Goal: Information Seeking & Learning: Learn about a topic

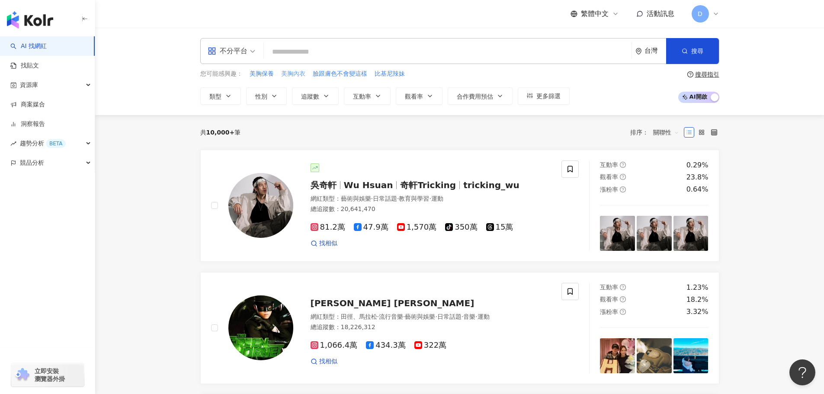
click at [297, 75] on span "美胸內衣" at bounding box center [293, 74] width 24 height 9
type input "****"
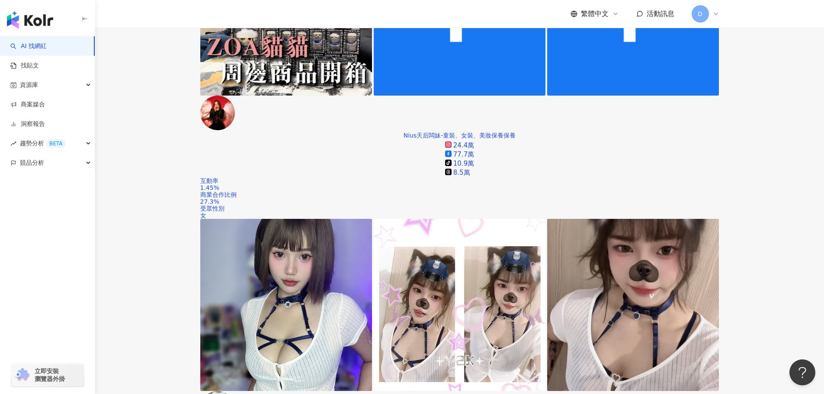
scroll to position [404, 0]
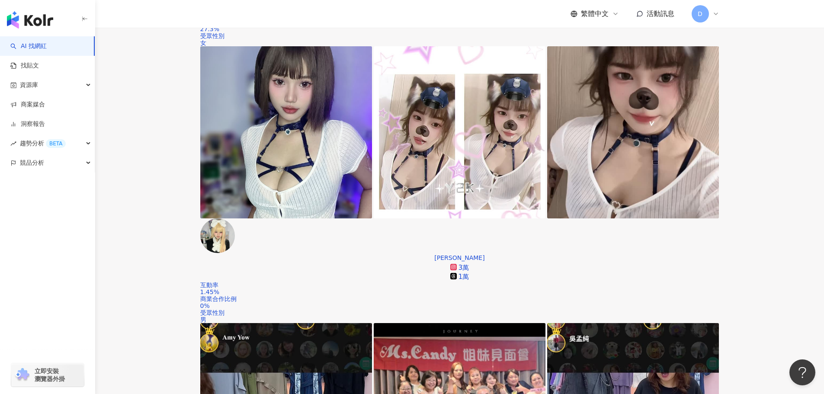
scroll to position [534, 0]
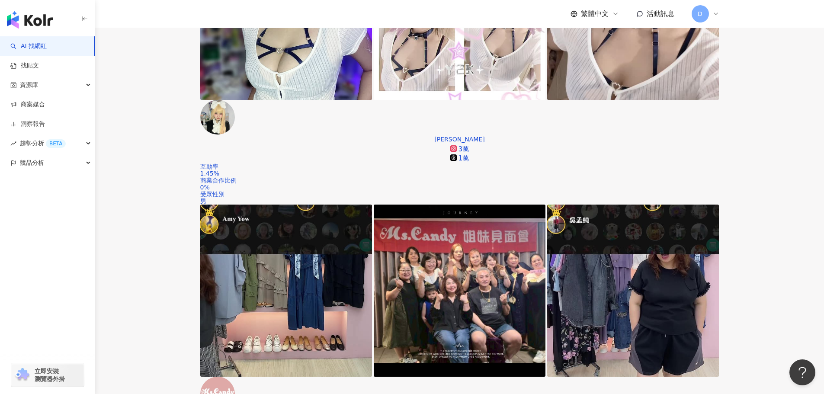
scroll to position [620, 0]
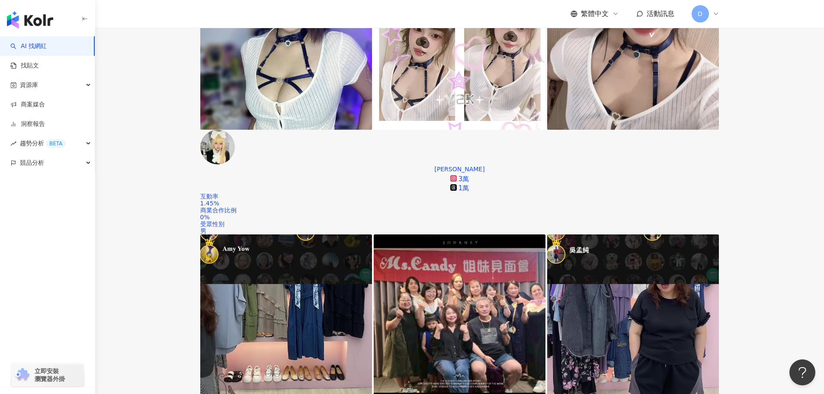
scroll to position [534, 0]
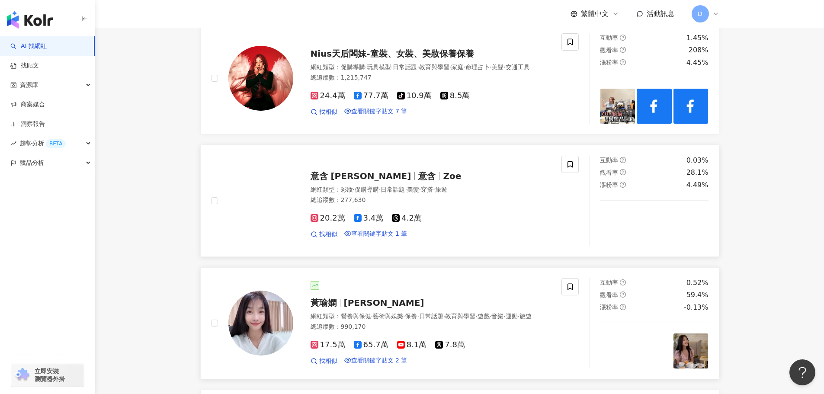
scroll to position [1226, 0]
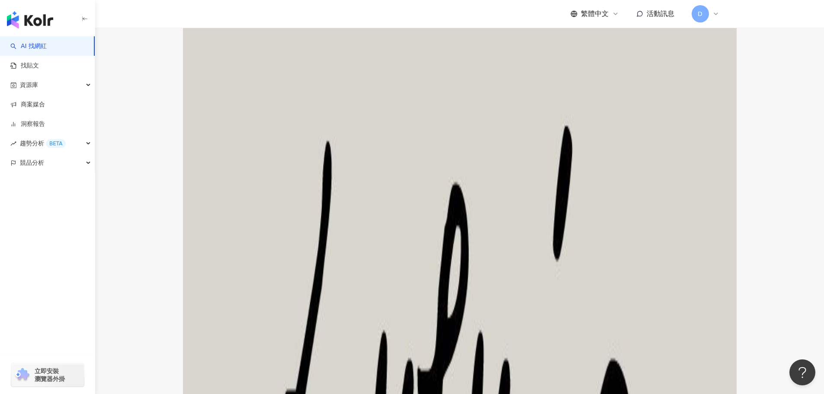
scroll to position [1615, 0]
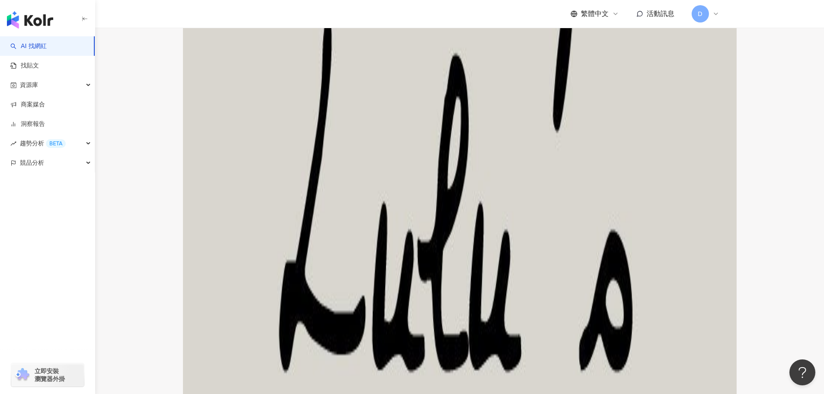
scroll to position [1788, 0]
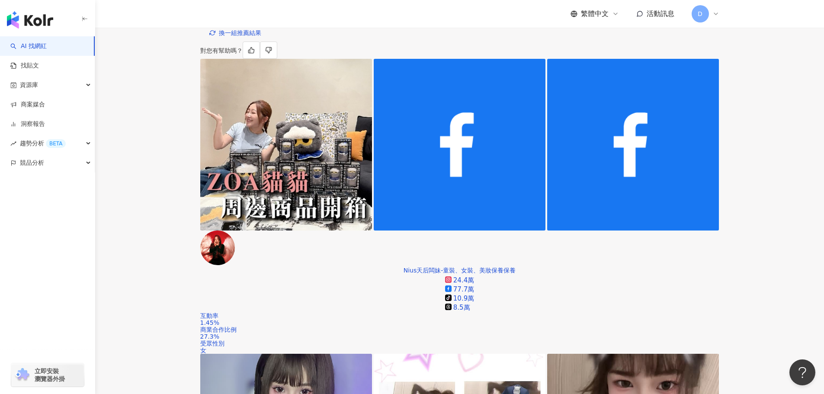
scroll to position [303, 0]
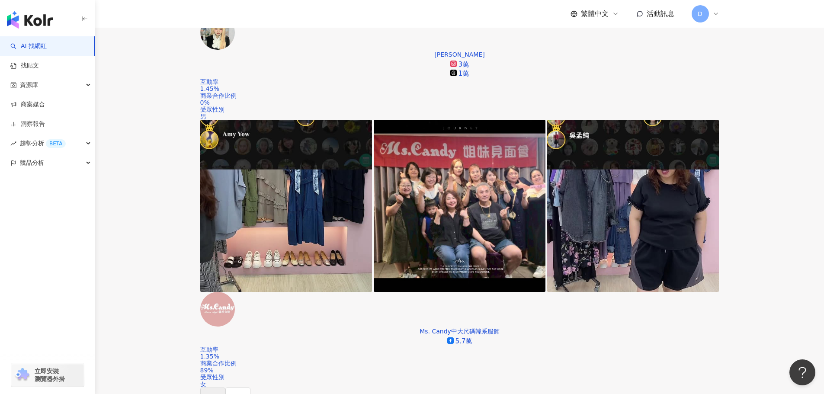
scroll to position [692, 0]
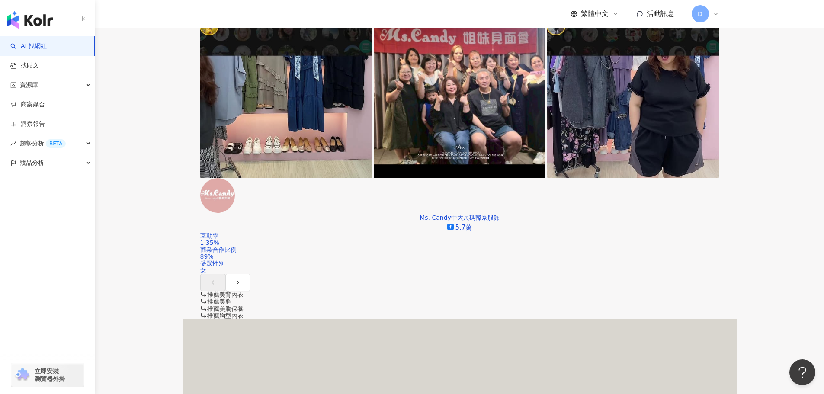
scroll to position [778, 0]
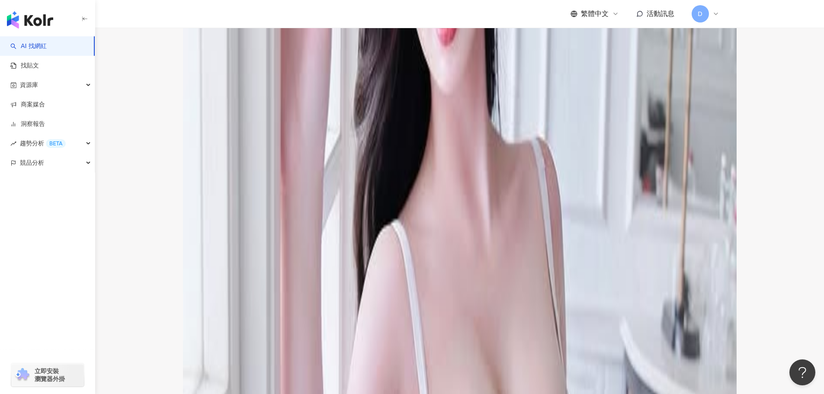
scroll to position [1427, 0]
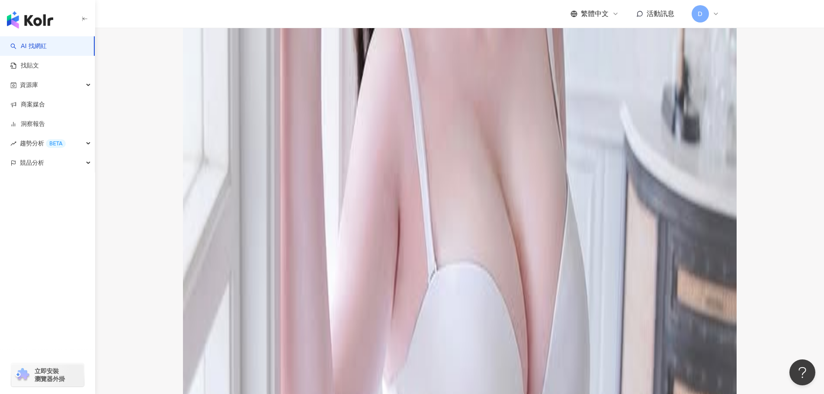
scroll to position [1643, 0]
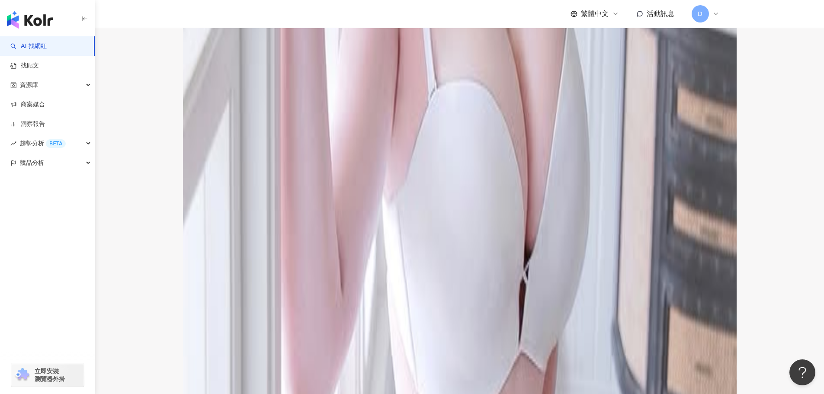
scroll to position [1816, 0]
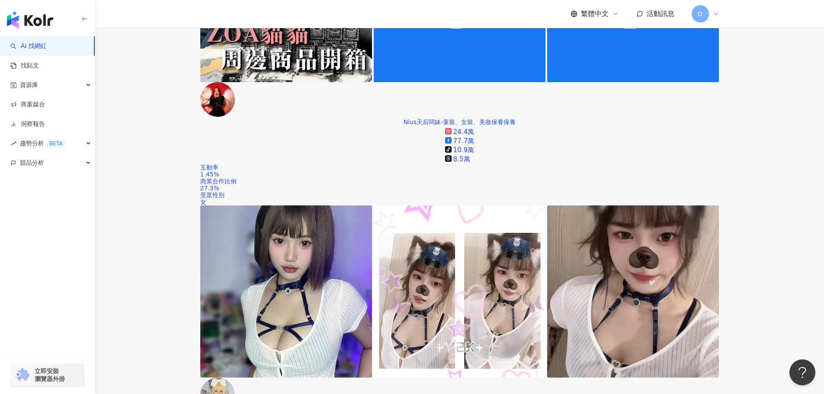
scroll to position [259, 0]
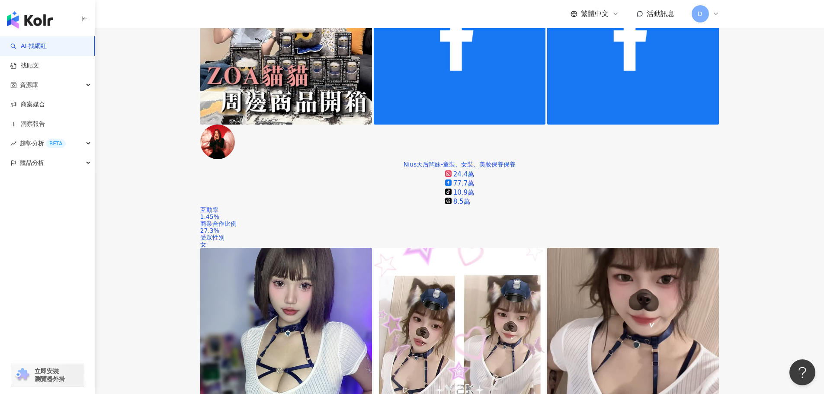
drag, startPoint x: 345, startPoint y: 264, endPoint x: 303, endPoint y: 259, distance: 42.7
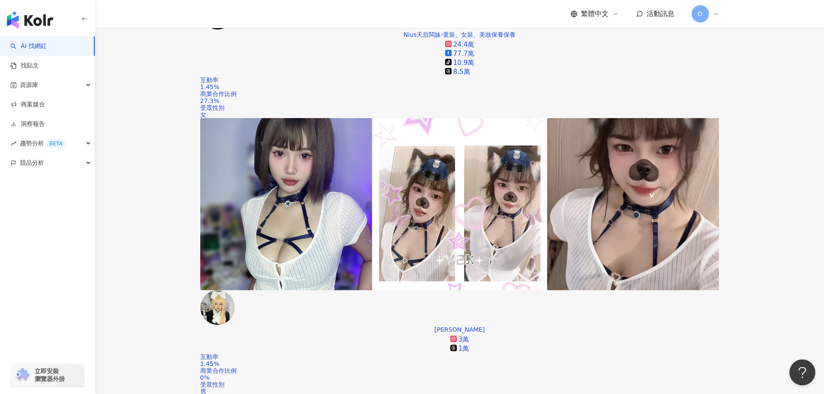
scroll to position [476, 0]
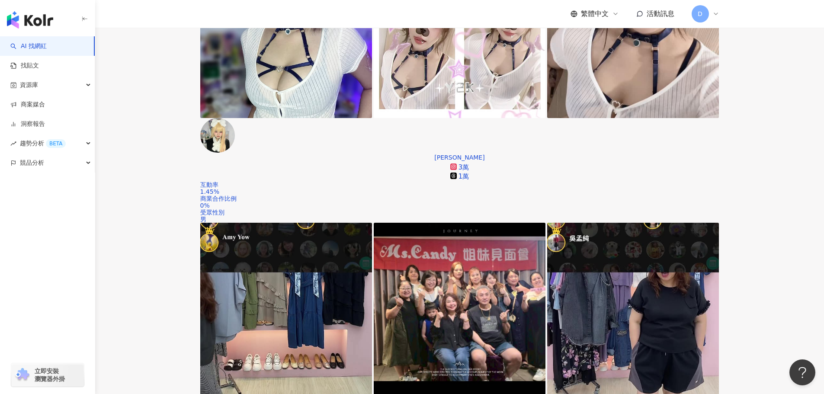
scroll to position [562, 0]
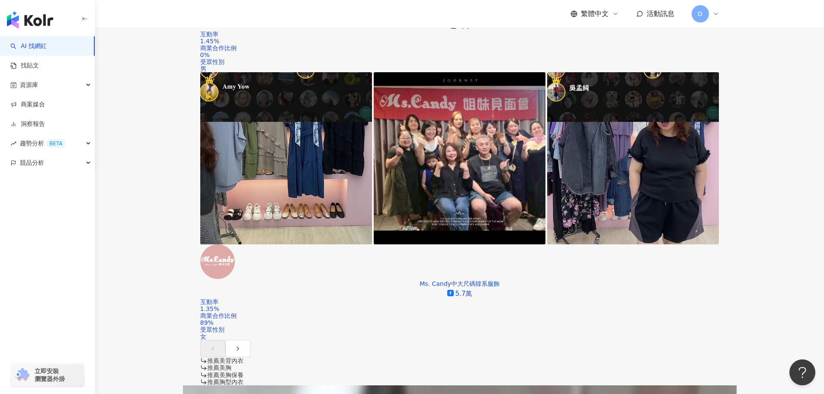
scroll to position [735, 0]
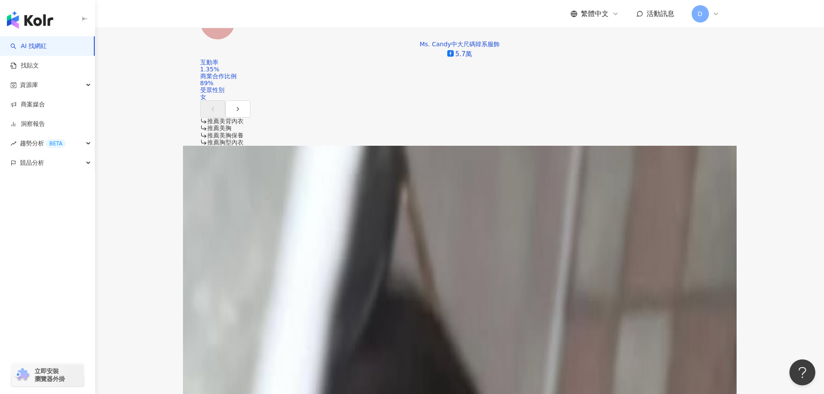
scroll to position [994, 0]
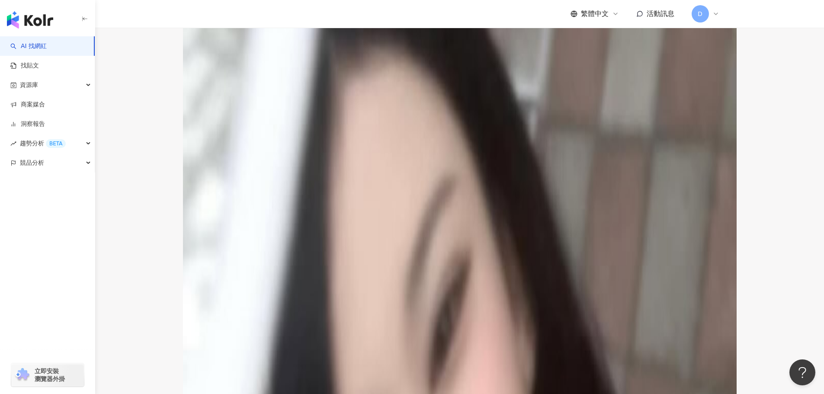
scroll to position [1340, 0]
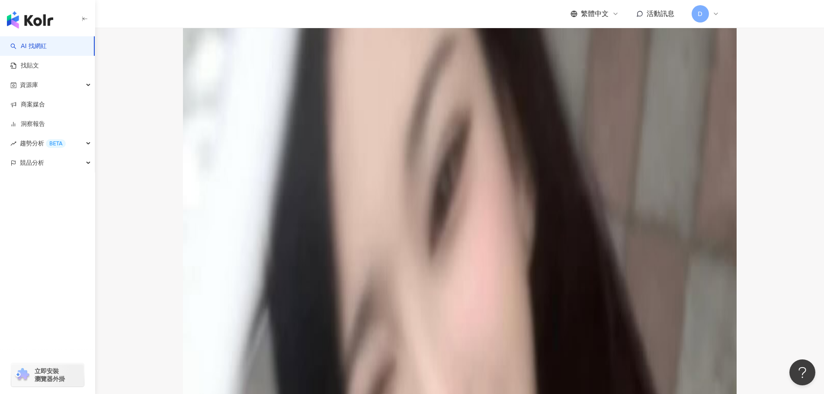
scroll to position [1556, 0]
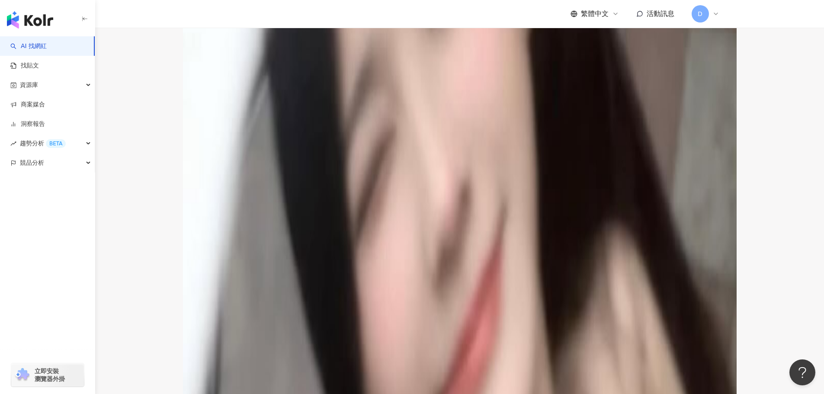
scroll to position [1729, 0]
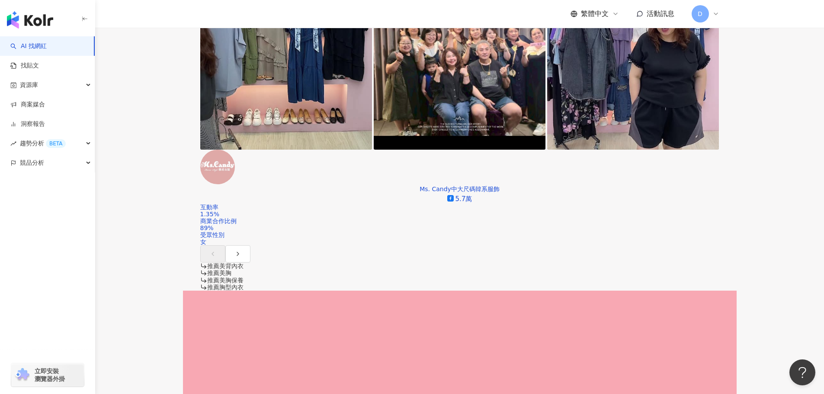
scroll to position [805, 0]
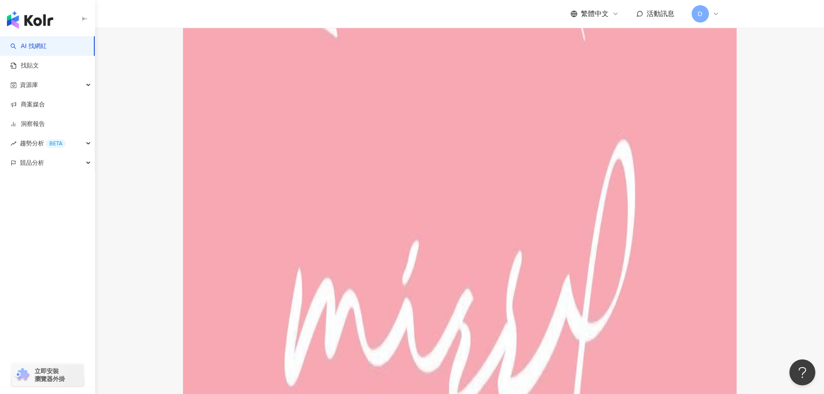
scroll to position [1837, 0]
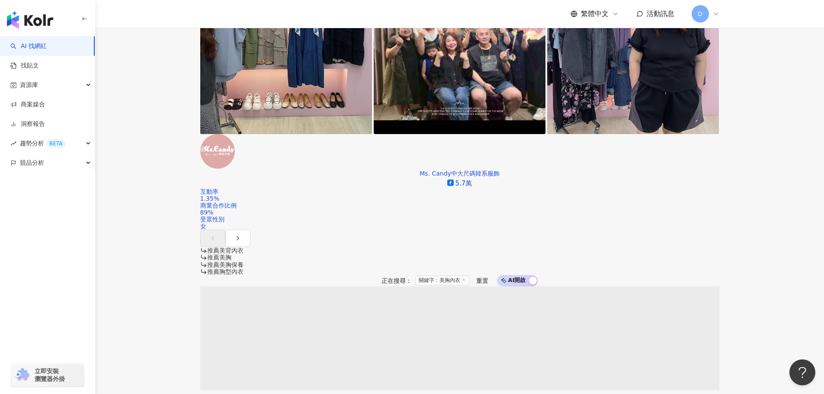
scroll to position [865, 0]
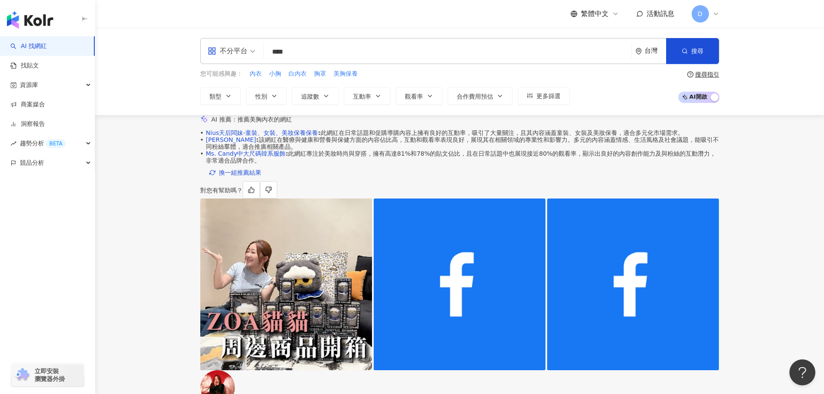
scroll to position [303, 0]
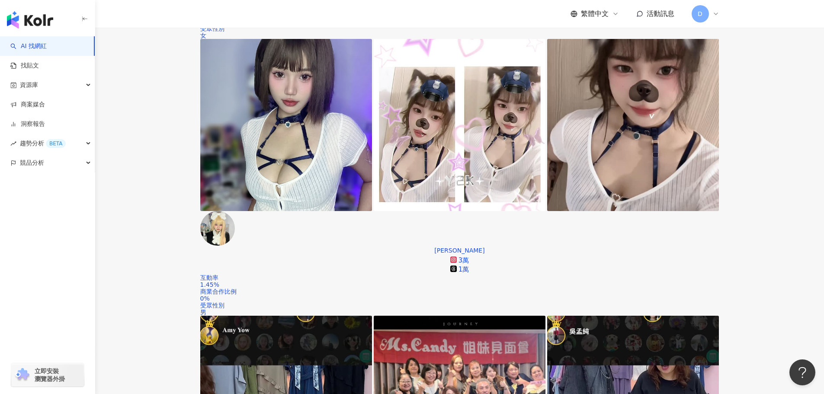
scroll to position [476, 0]
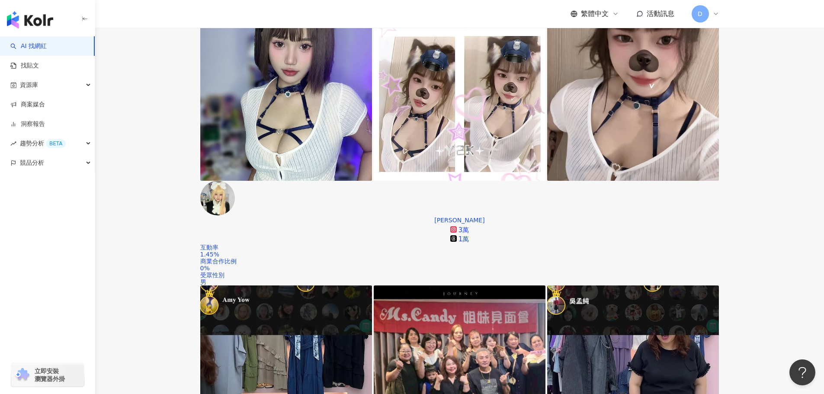
scroll to position [519, 0]
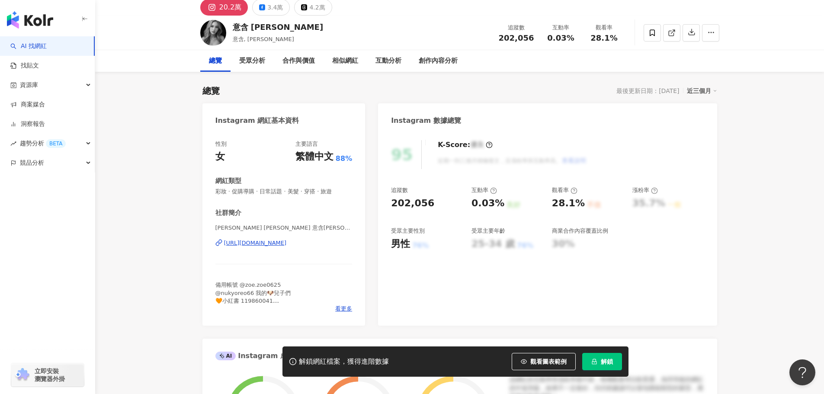
scroll to position [43, 0]
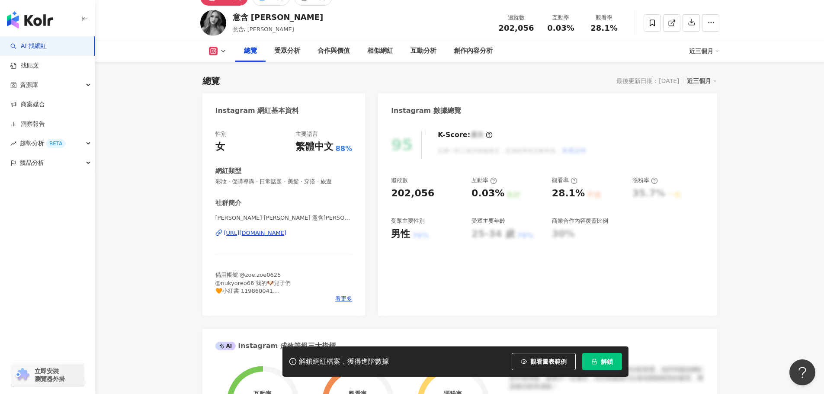
click at [287, 233] on div "https://www.instagram.com/zzoeshen/" at bounding box center [255, 233] width 63 height 8
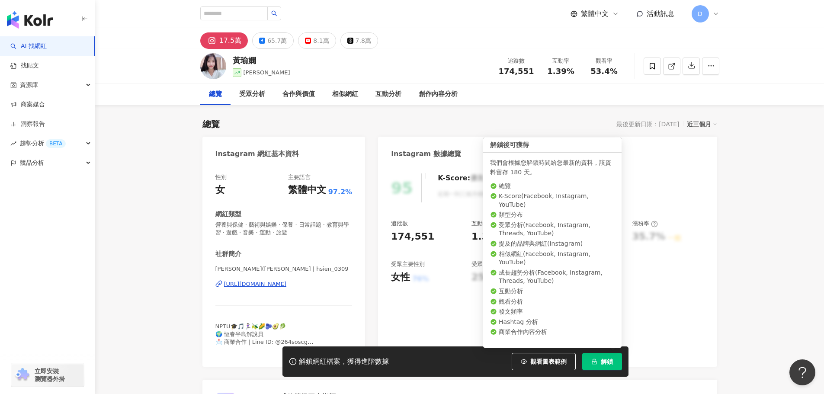
click at [597, 359] on button "解鎖" at bounding box center [602, 361] width 40 height 17
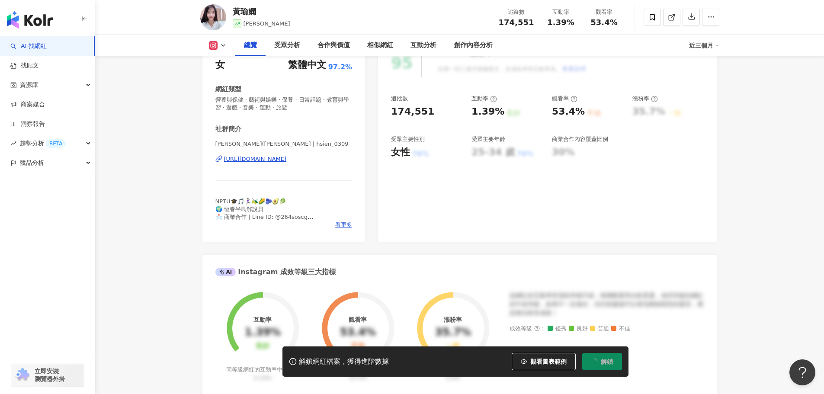
scroll to position [130, 0]
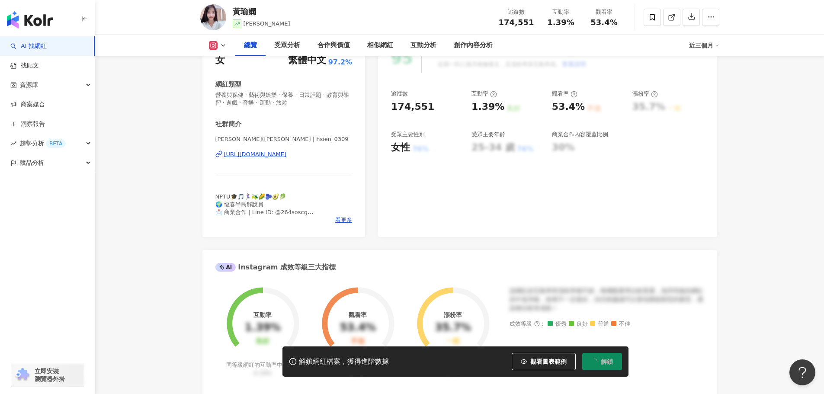
click at [268, 151] on div "https://www.instagram.com/hsien_0309/" at bounding box center [255, 154] width 63 height 8
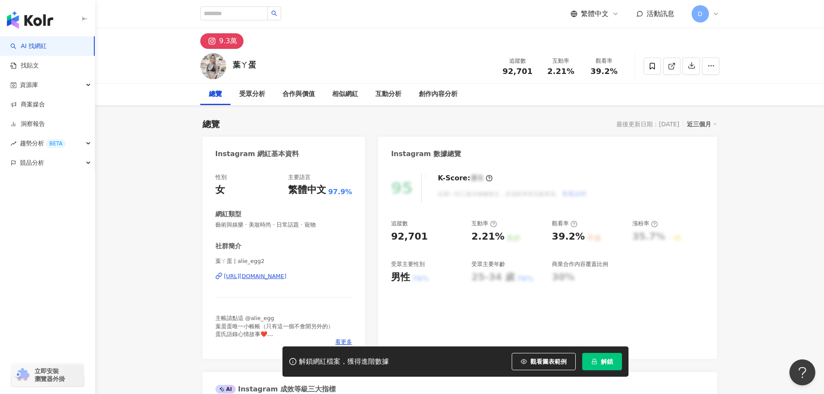
click at [287, 274] on div "https://www.instagram.com/alie_egg2/" at bounding box center [255, 276] width 63 height 8
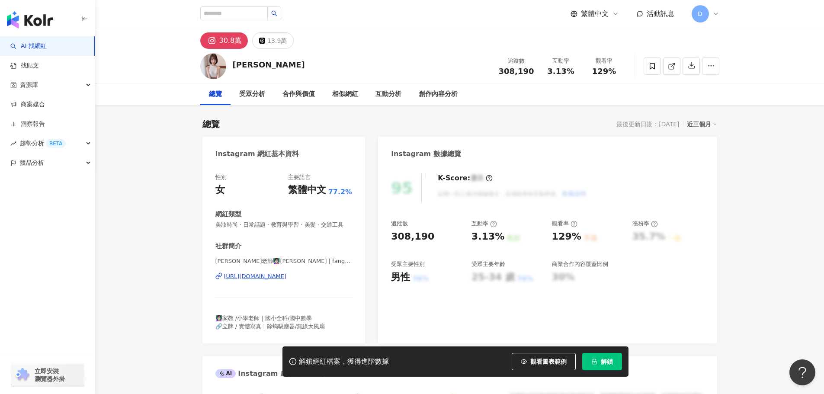
click at [287, 280] on div "https://www.instagram.com/fang_cen0130/" at bounding box center [255, 276] width 63 height 8
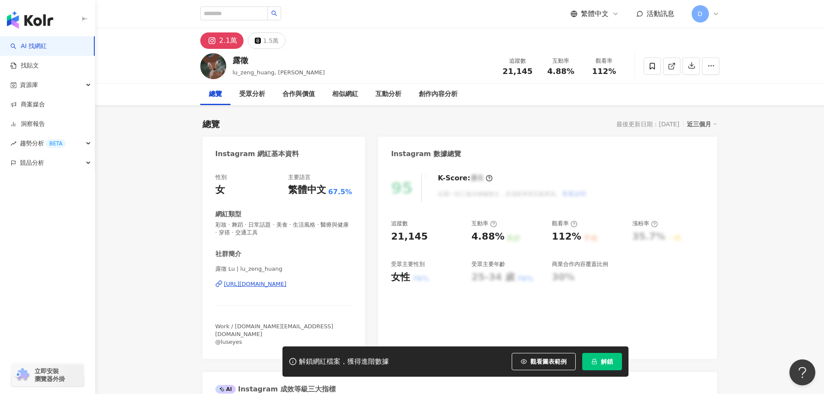
click at [287, 281] on div "https://www.instagram.com/lu_zeng_huang/" at bounding box center [255, 284] width 63 height 8
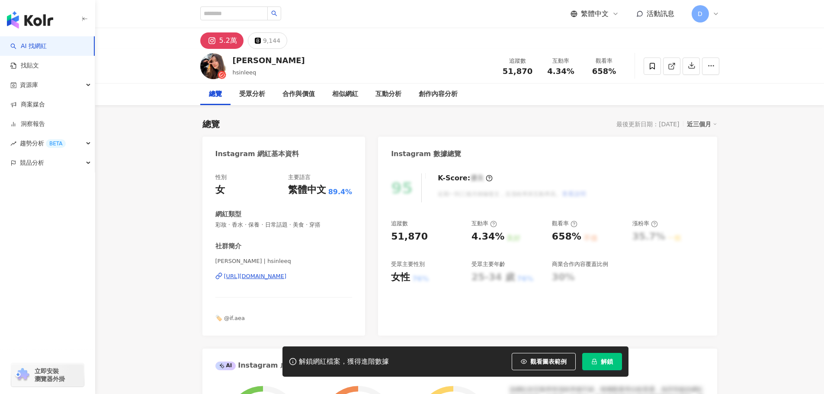
click at [285, 278] on div "[URL][DOMAIN_NAME]" at bounding box center [255, 276] width 63 height 8
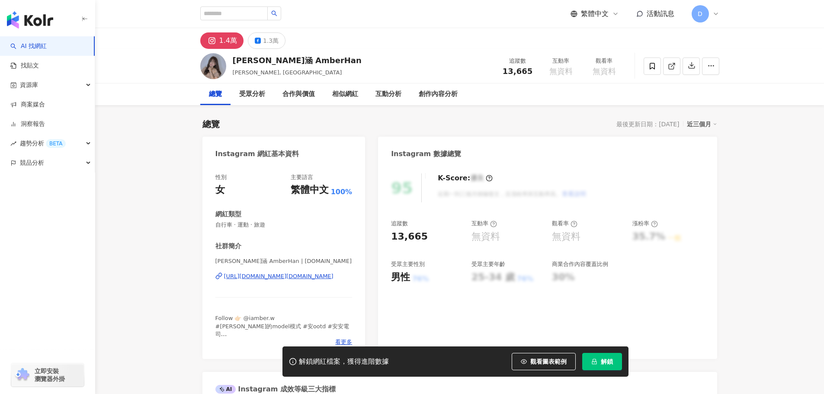
click at [308, 279] on div "https://www.instagram.com/amberhan.tw/" at bounding box center [278, 276] width 109 height 8
drag, startPoint x: 345, startPoint y: 202, endPoint x: 345, endPoint y: 217, distance: 14.7
drag, startPoint x: 345, startPoint y: 217, endPoint x: 300, endPoint y: 275, distance: 73.4
click at [300, 275] on div "https://www.instagram.com/amberhan.tw/" at bounding box center [278, 276] width 109 height 8
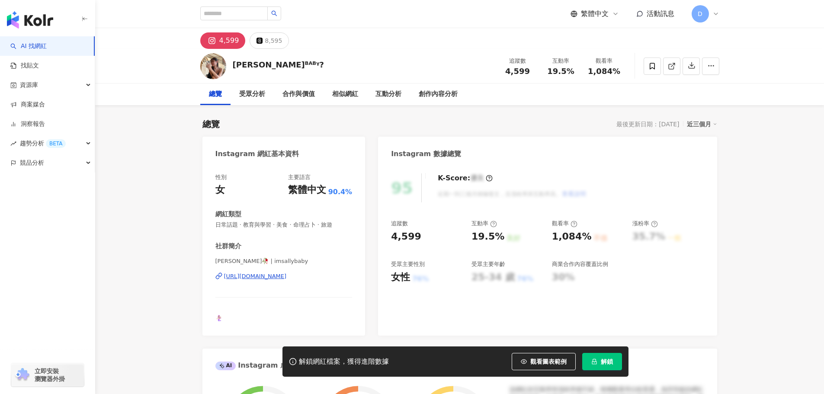
click at [287, 278] on div "https://www.instagram.com/imsallybaby/" at bounding box center [255, 276] width 63 height 8
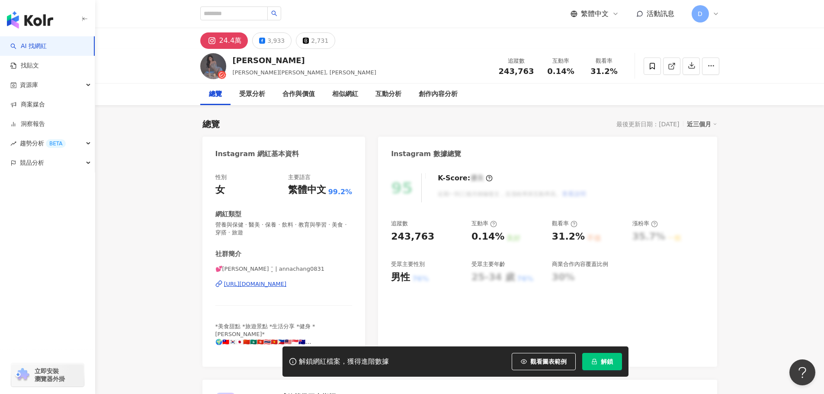
click at [502, 326] on div "95 K-Score : 優良 近期一到三個月積極發文，且漲粉率與互動率高。 查看說明 追蹤數 243,763 互動率 0.14% 良好 觀看率 31.2% …" at bounding box center [547, 266] width 338 height 202
click at [287, 282] on div "[URL][DOMAIN_NAME]" at bounding box center [255, 284] width 63 height 8
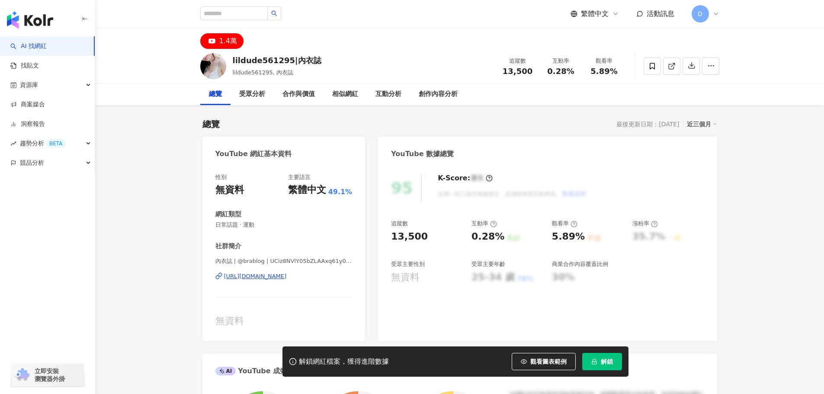
click at [282, 281] on div "內衣誌 | @brablog | UCiz8NVlY05bZLAAxq61y0rw [URL][DOMAIN_NAME]" at bounding box center [283, 282] width 137 height 51
click at [281, 275] on div "https://www.youtube.com/channel/UCiz8NVlY05bZLAAxq61y0rw" at bounding box center [255, 276] width 63 height 8
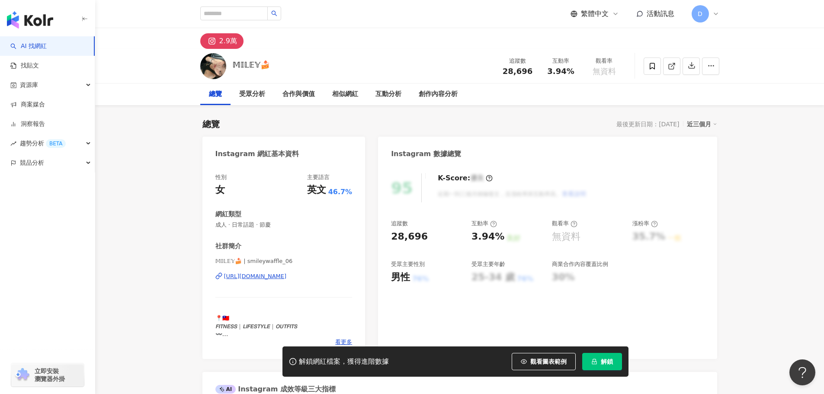
click at [255, 272] on div "𝕄𝕀𝕃𝔼𝕐🍰 | smileywaffle_06 [URL][DOMAIN_NAME]" at bounding box center [283, 282] width 137 height 51
click at [257, 276] on div "https://www.instagram.com/smileywaffle_06/" at bounding box center [255, 276] width 63 height 8
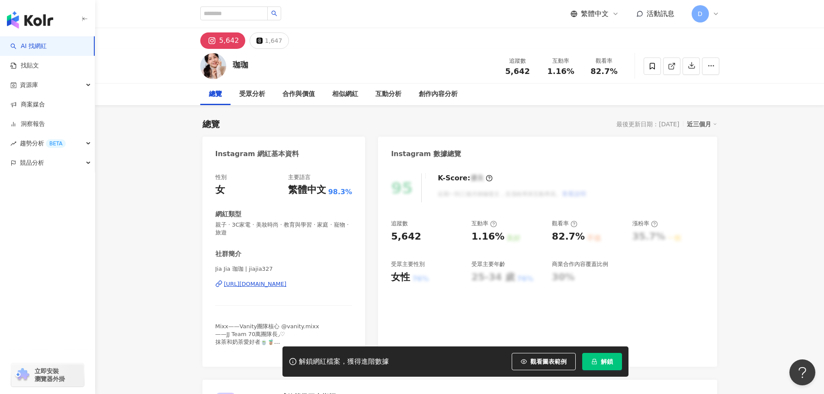
click at [254, 283] on div "https://www.instagram.com/jiajia327/" at bounding box center [255, 284] width 63 height 8
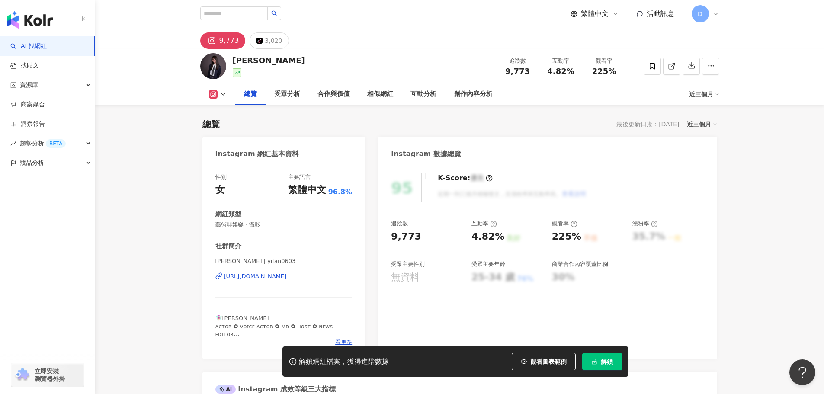
click at [285, 273] on div "[URL][DOMAIN_NAME]" at bounding box center [255, 276] width 63 height 8
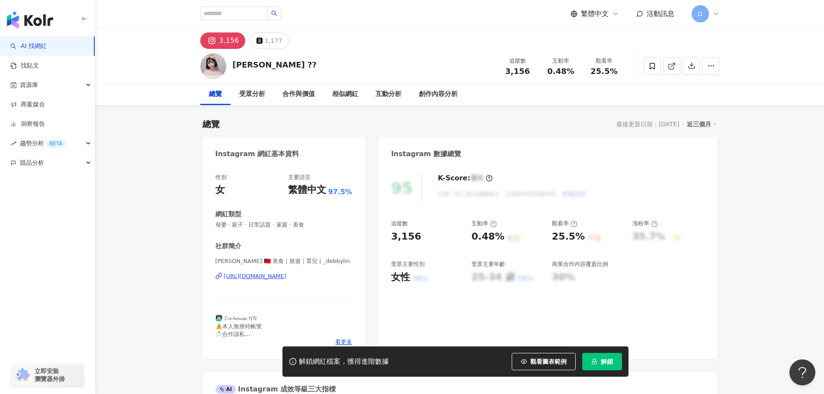
click at [258, 279] on div "https://www.instagram.com/_debbylin/" at bounding box center [255, 276] width 63 height 8
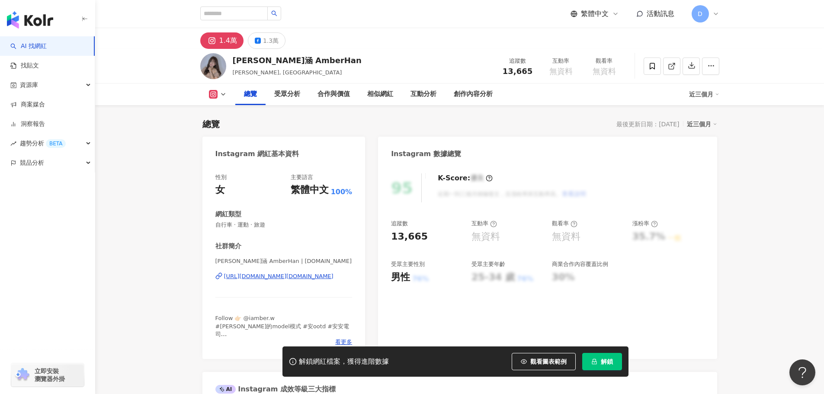
click at [271, 277] on div "https://www.instagram.com/amberhan.tw/" at bounding box center [278, 276] width 109 height 8
